Goal: Browse casually

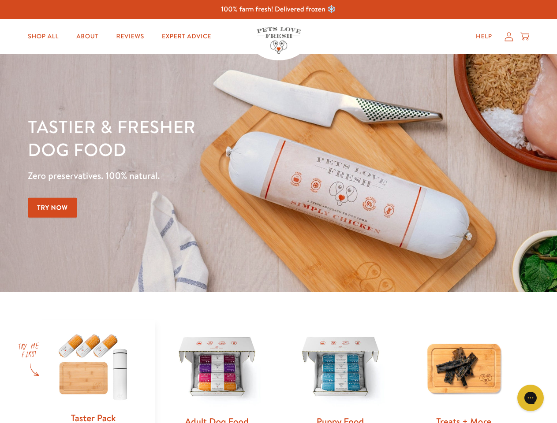
click at [278, 212] on div "Tastier & fresher dog food Zero preservatives. 100% natural. Try Now" at bounding box center [195, 173] width 334 height 116
click at [530, 398] on icon "Gorgias live chat" at bounding box center [530, 398] width 8 height 8
